Goal: Check status

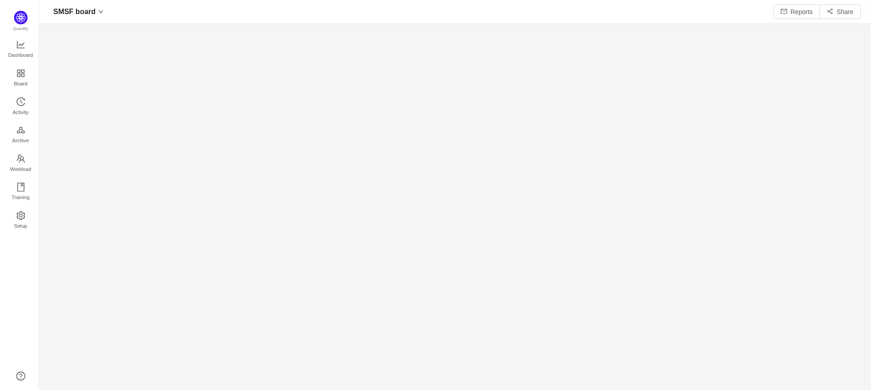
scroll to position [377, 817]
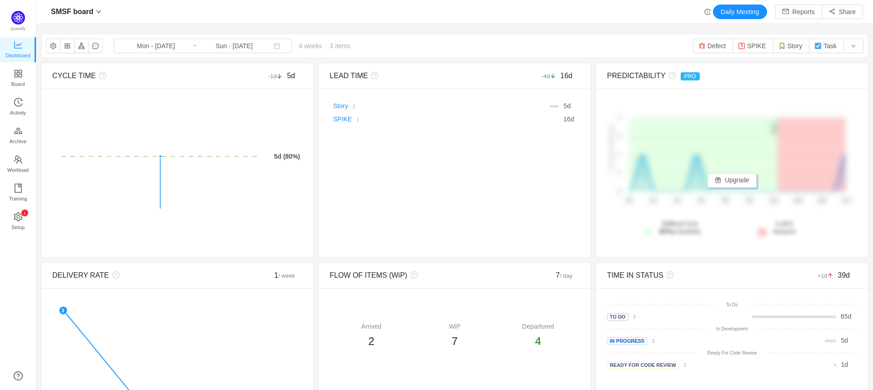
click at [301, 47] on span "4 weeks 3 items" at bounding box center [324, 45] width 65 height 7
click at [253, 45] on input "Sun - [DATE]" at bounding box center [234, 46] width 74 height 10
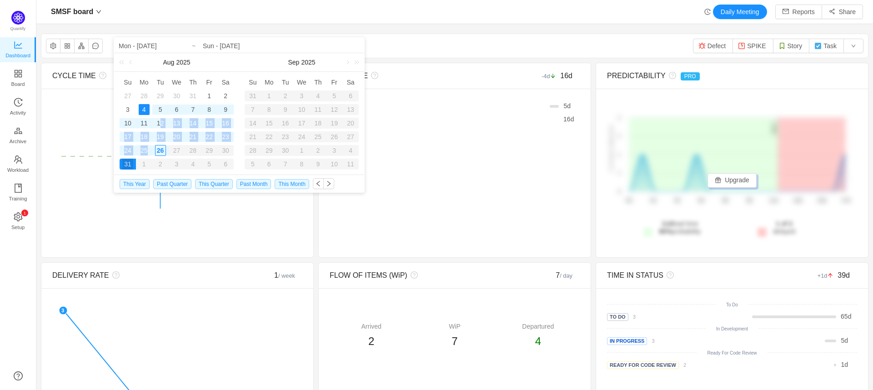
drag, startPoint x: 161, startPoint y: 123, endPoint x: 146, endPoint y: 150, distance: 30.8
click at [146, 150] on tbody "27 28 29 30 31 1 2 3 4 5 6 7 8 9 10 11 12 13 14 15 16 17 18 19 20 21 22 23 24 2…" at bounding box center [177, 130] width 114 height 82
click at [162, 121] on div "12" at bounding box center [160, 123] width 11 height 11
click at [162, 123] on div "12" at bounding box center [160, 123] width 11 height 11
type input "Tue - [DATE]"
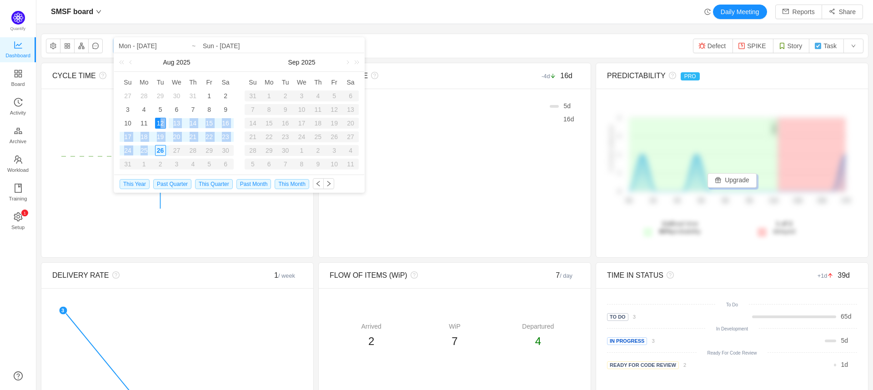
type input "Tue - [DATE]"
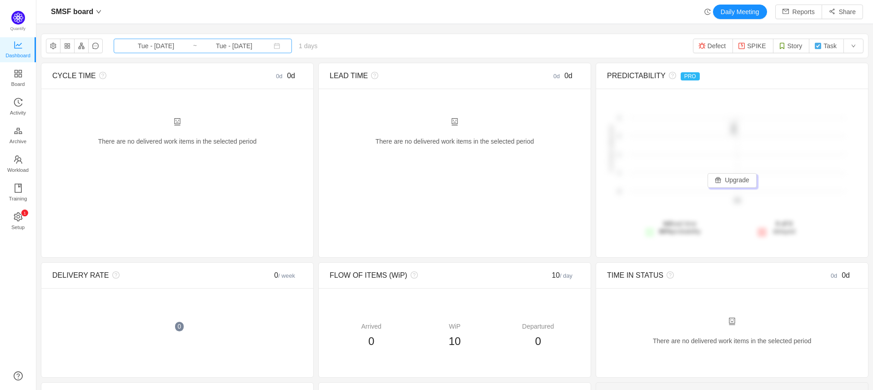
click at [229, 43] on input "Tue - [DATE]" at bounding box center [234, 46] width 74 height 10
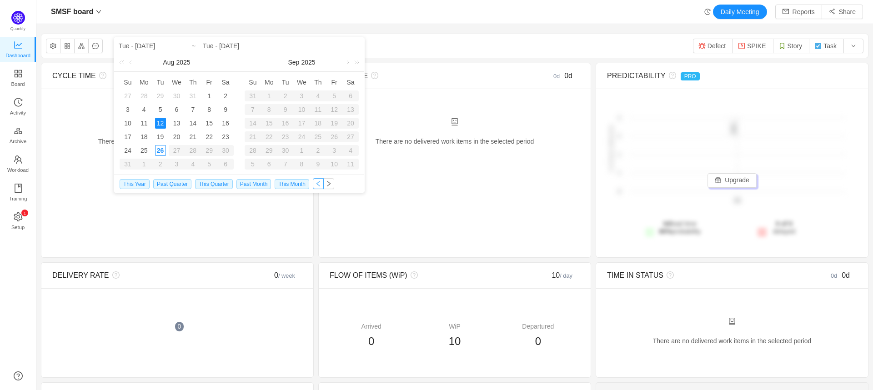
click at [317, 182] on button "button" at bounding box center [318, 183] width 11 height 11
type input "Mon - [DATE]"
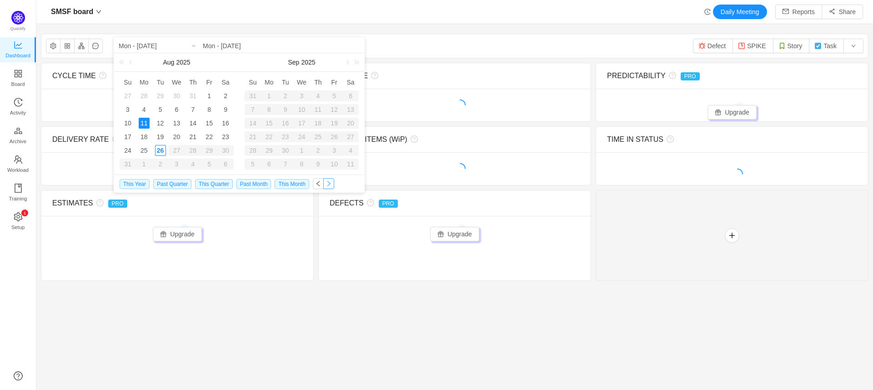
click at [328, 183] on button "button" at bounding box center [328, 183] width 11 height 11
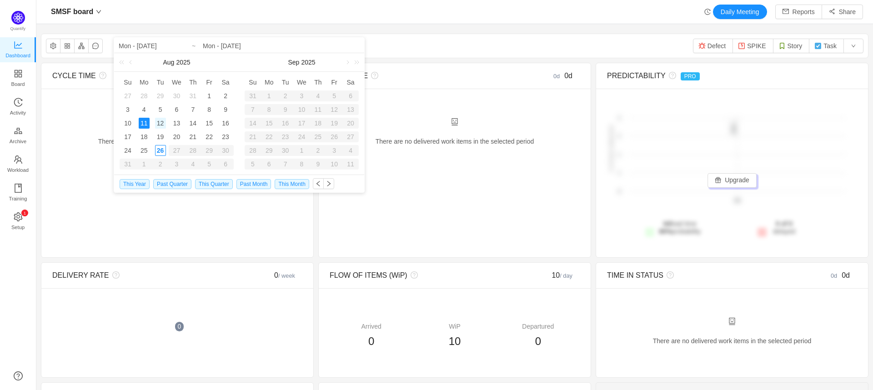
click at [160, 123] on div "12" at bounding box center [160, 123] width 11 height 11
type input "Tue - [DATE]"
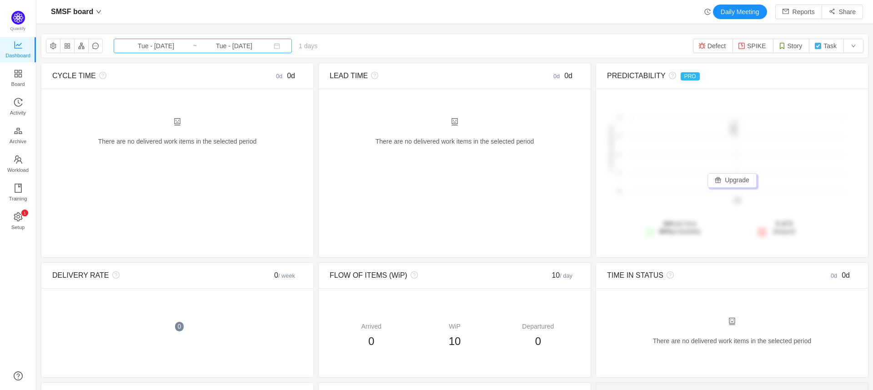
click at [253, 46] on input "Tue - [DATE]" at bounding box center [234, 46] width 74 height 10
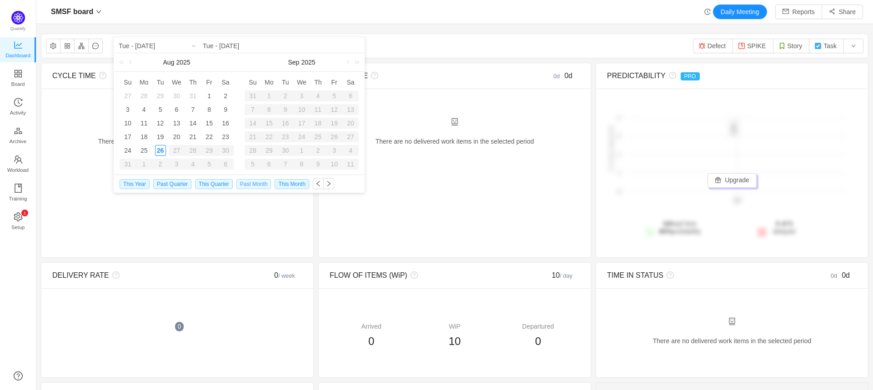
click at [250, 182] on span "Past Month" at bounding box center [254, 184] width 35 height 10
type input "Tue - [DATE]"
type input "Thu - [DATE]"
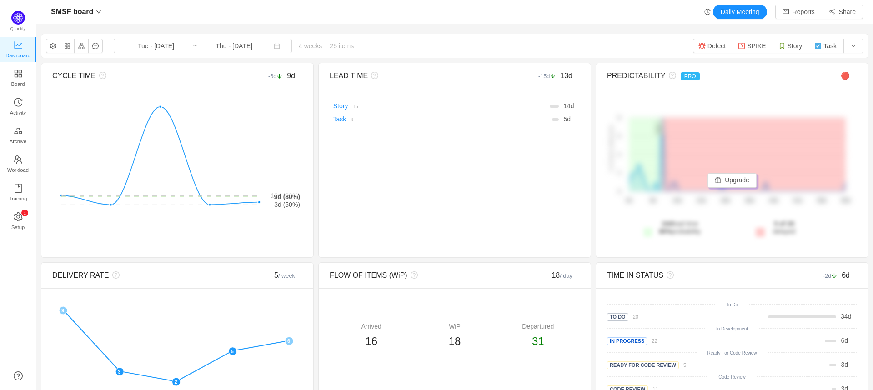
click at [500, 12] on div "SMSF board Daily Meeting Reports Share" at bounding box center [454, 12] width 817 height 15
